Goal: Unclear: Browse casually

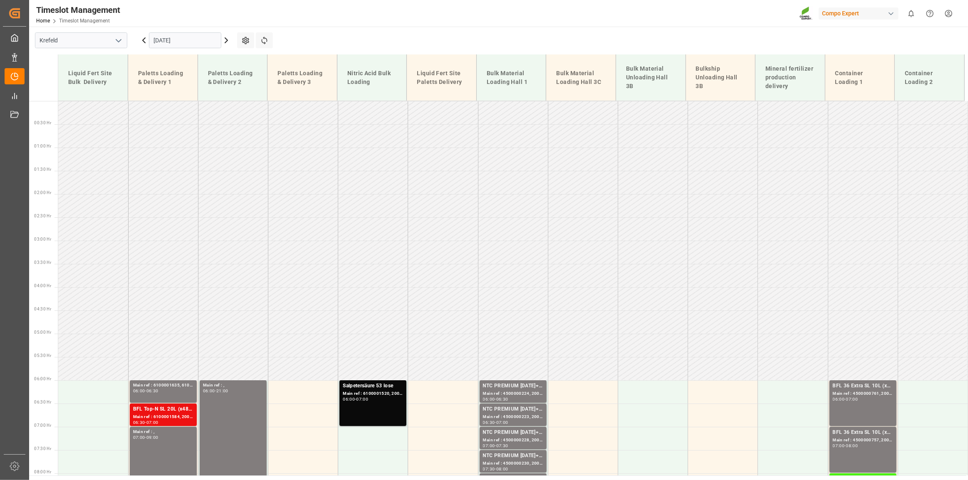
scroll to position [338, 0]
